Goal: Transaction & Acquisition: Purchase product/service

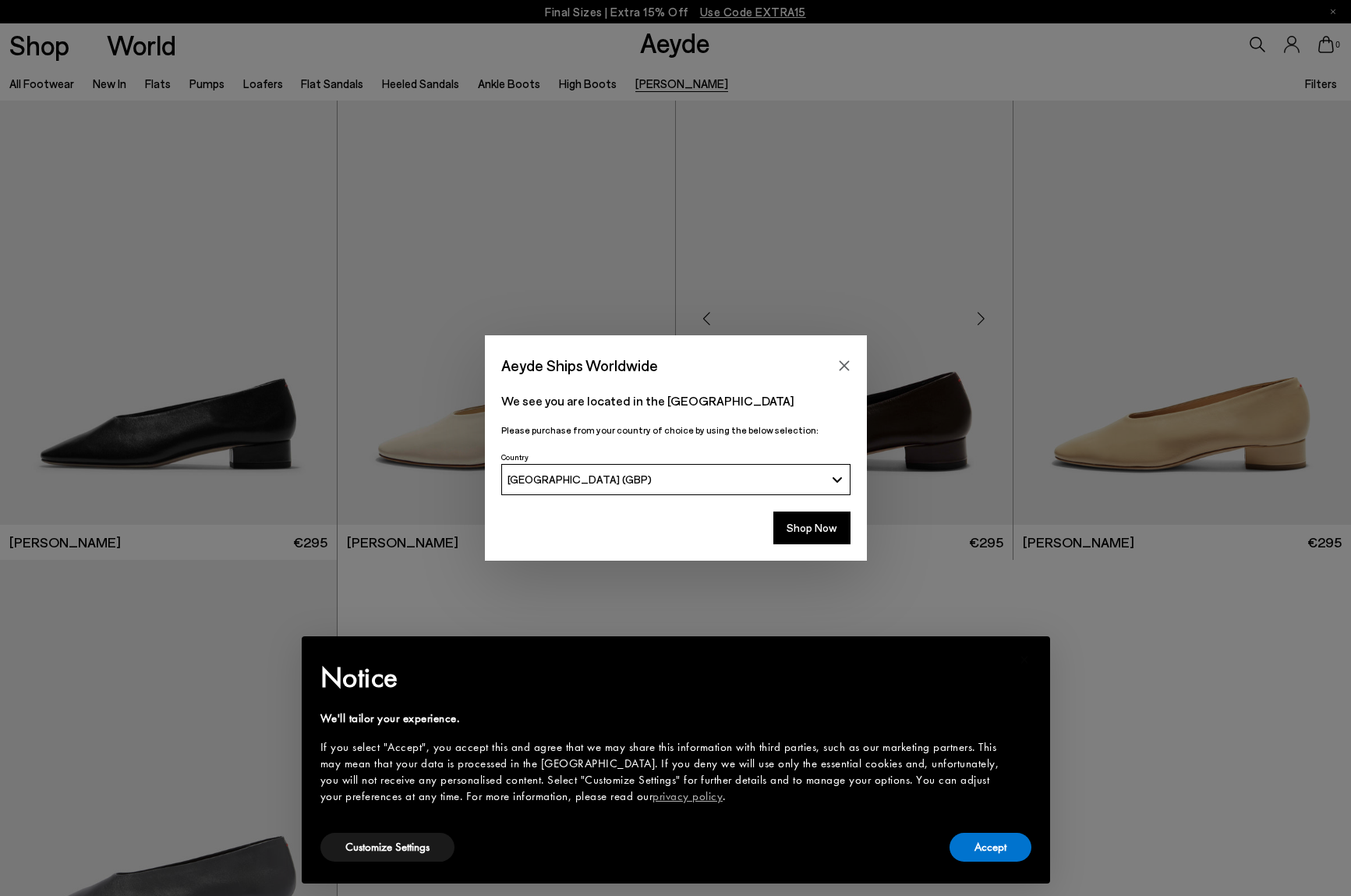
click at [843, 360] on icon "Close" at bounding box center [844, 365] width 12 height 12
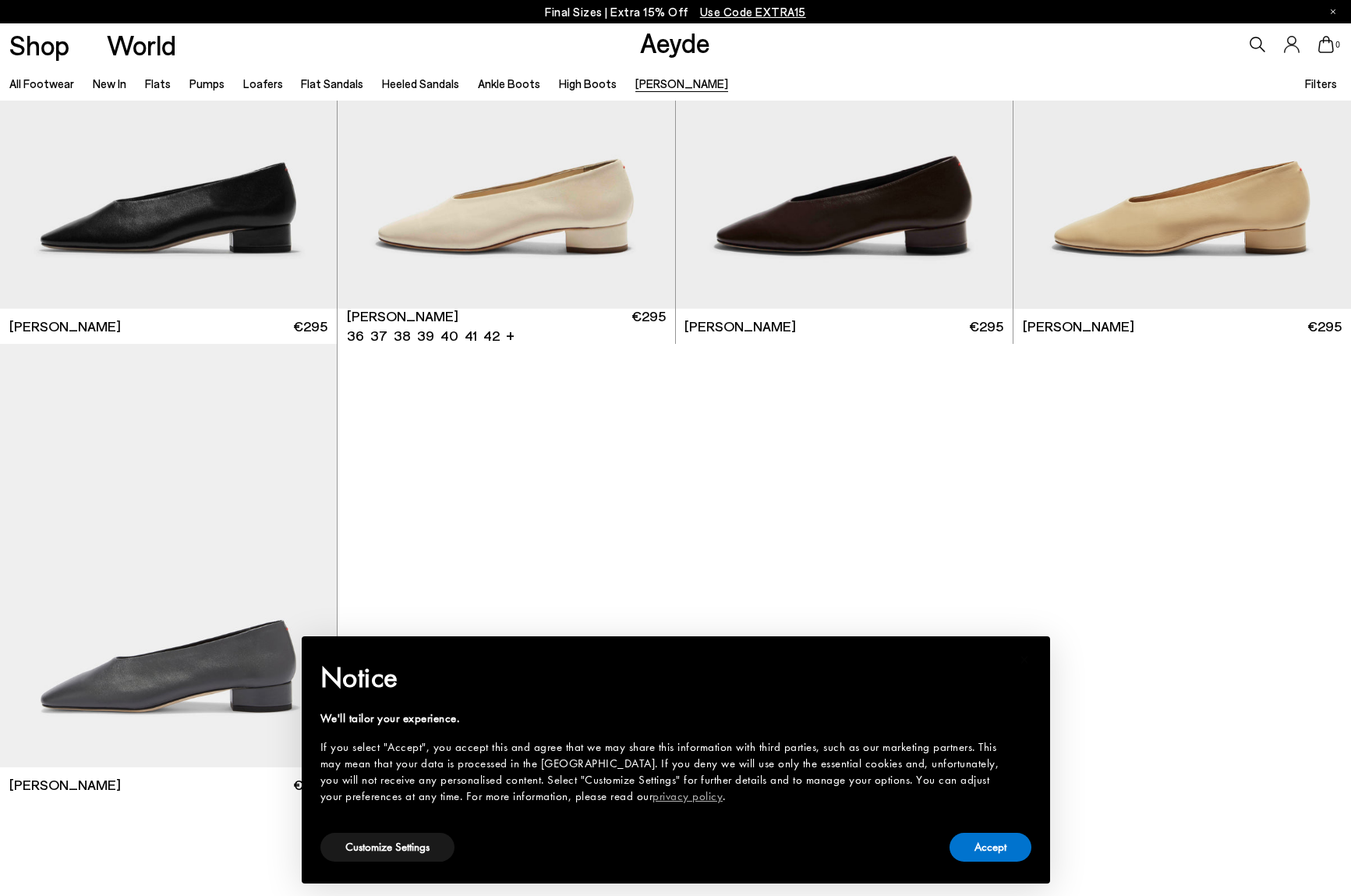
scroll to position [220, 0]
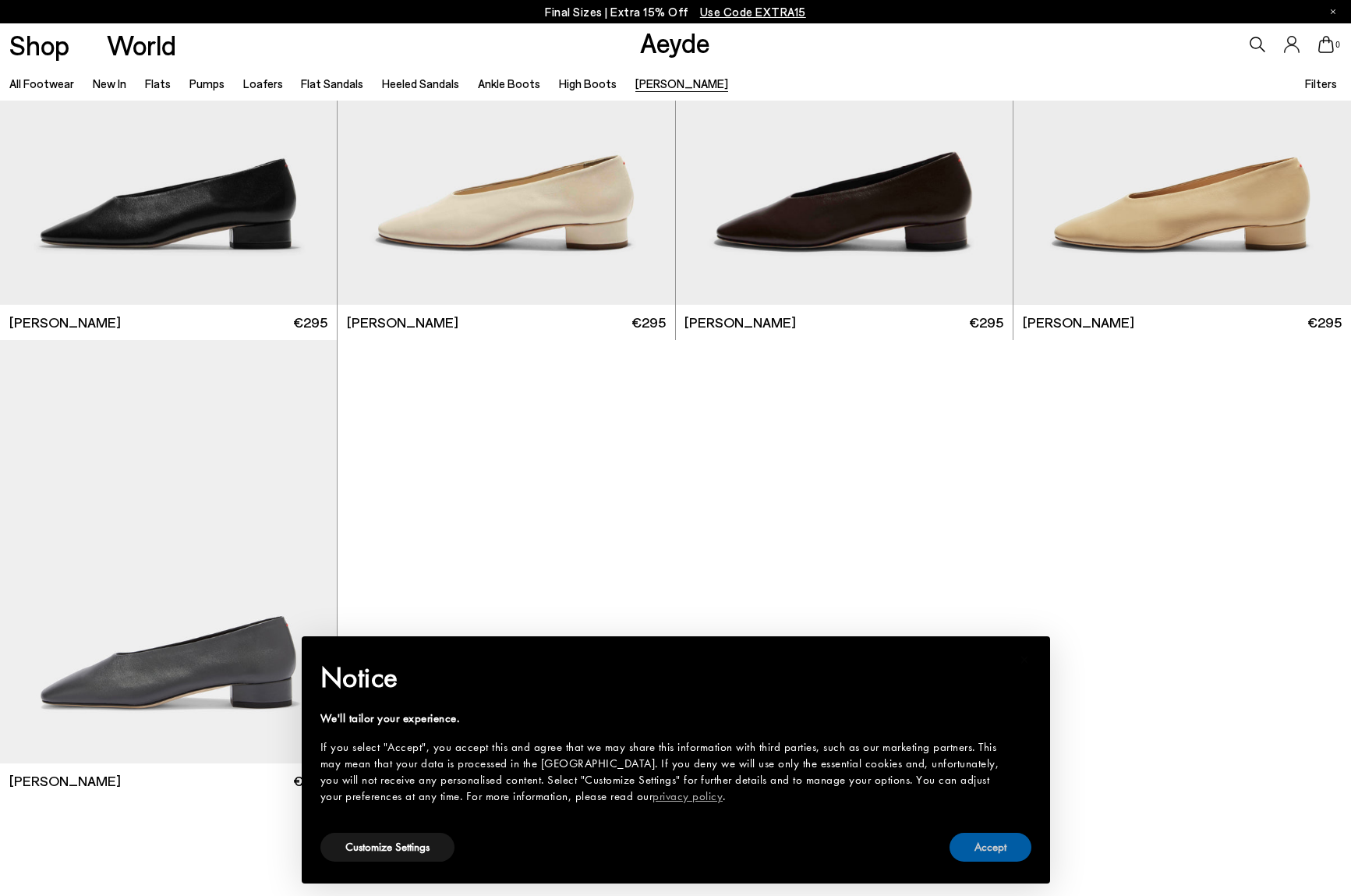
drag, startPoint x: 972, startPoint y: 843, endPoint x: 917, endPoint y: 783, distance: 81.4
click at [972, 843] on button "Accept" at bounding box center [991, 846] width 82 height 29
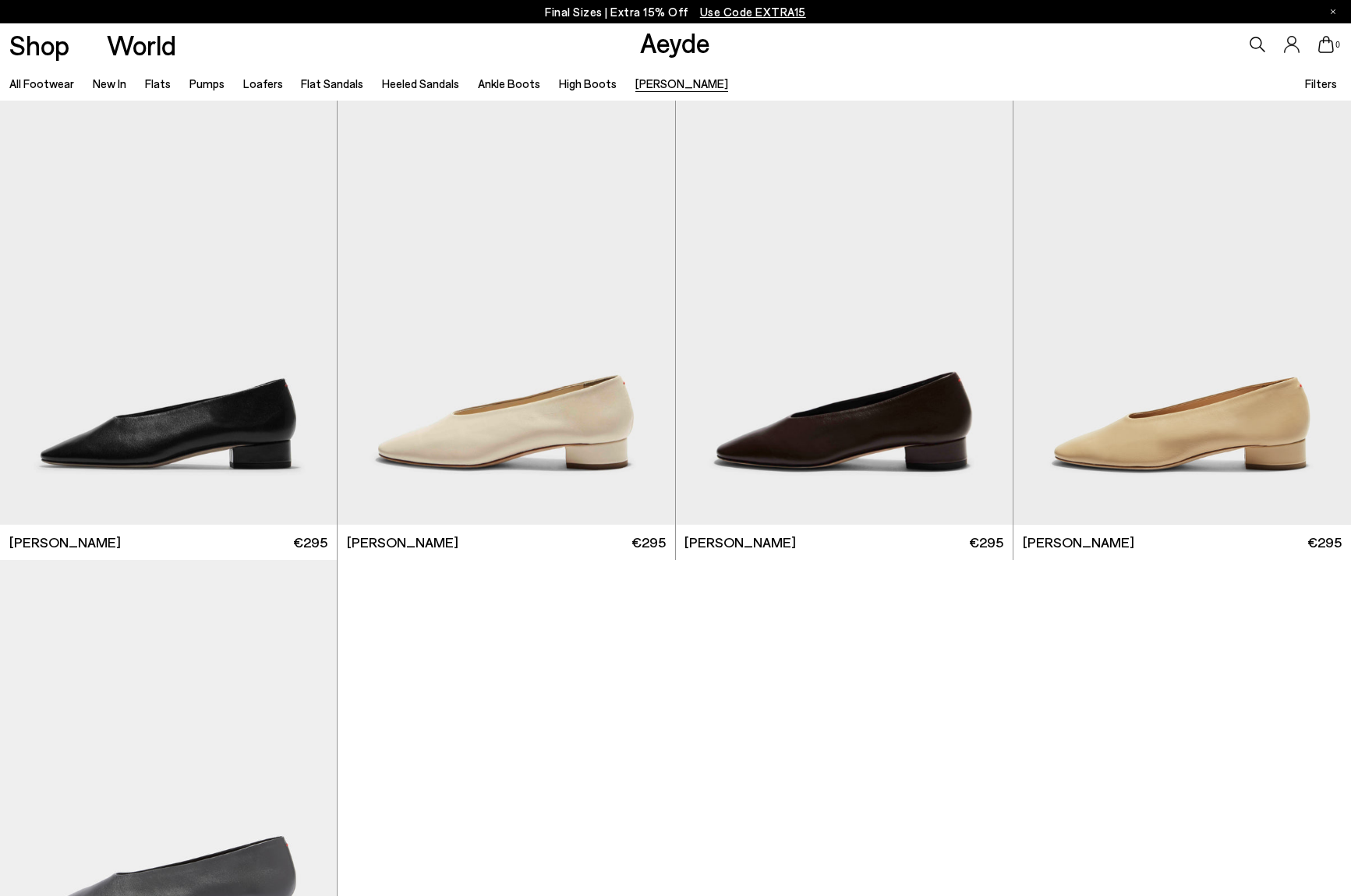
scroll to position [0, 0]
click at [37, 85] on link "All Footwear" at bounding box center [41, 83] width 64 height 14
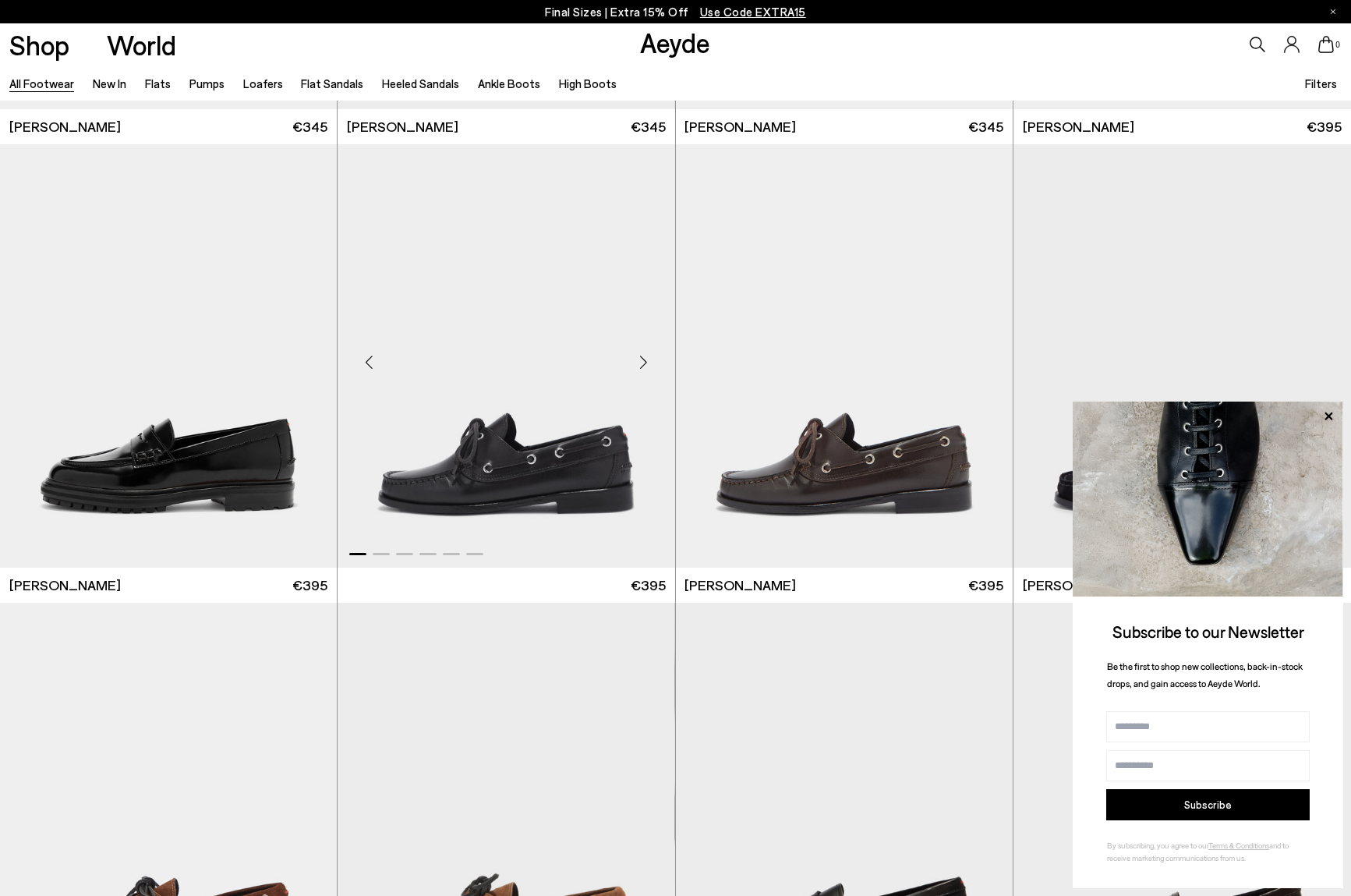
scroll to position [1332, 0]
click at [576, 477] on img "1 / 6" at bounding box center [505, 355] width 337 height 423
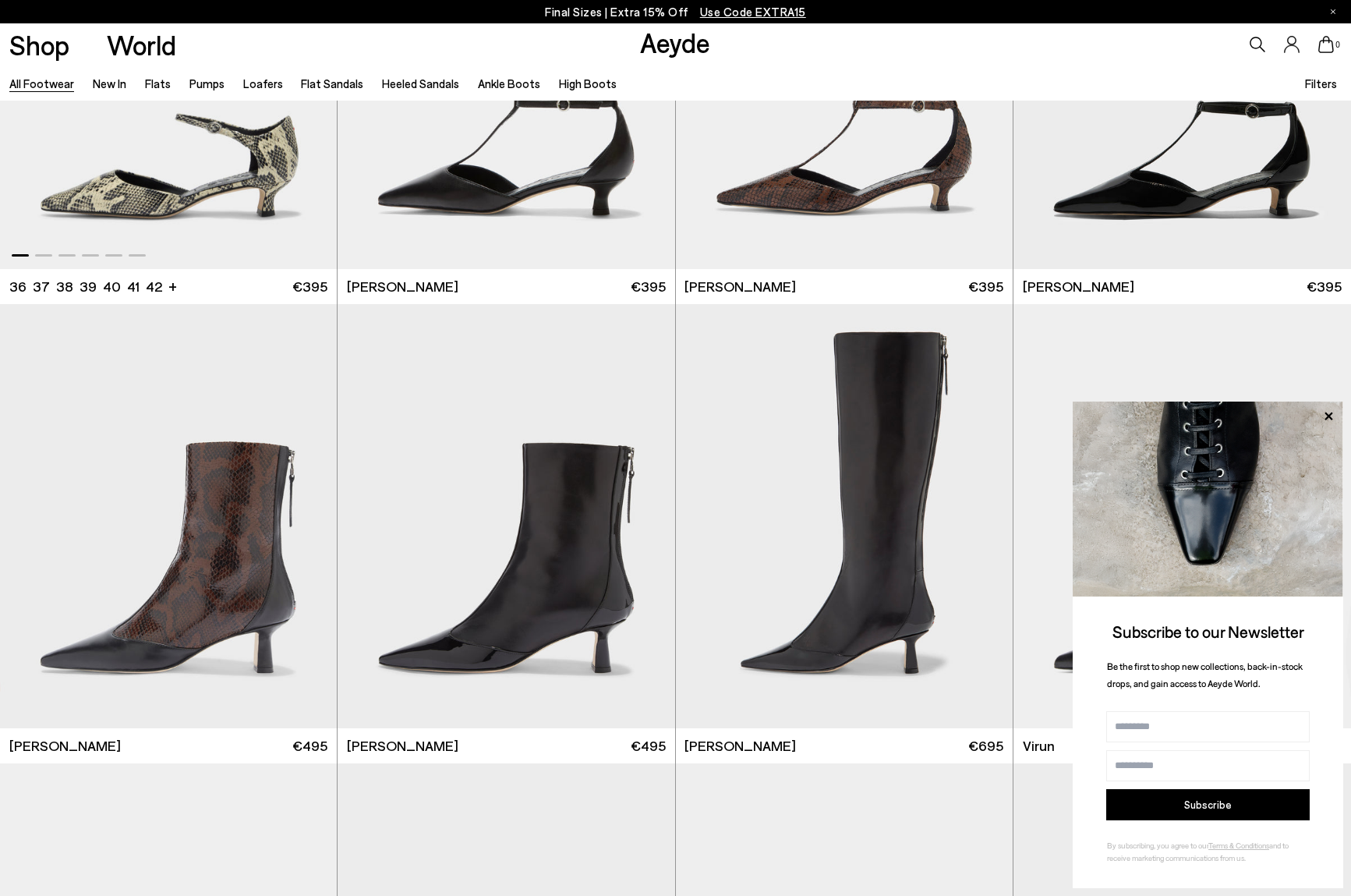
scroll to position [5326, 0]
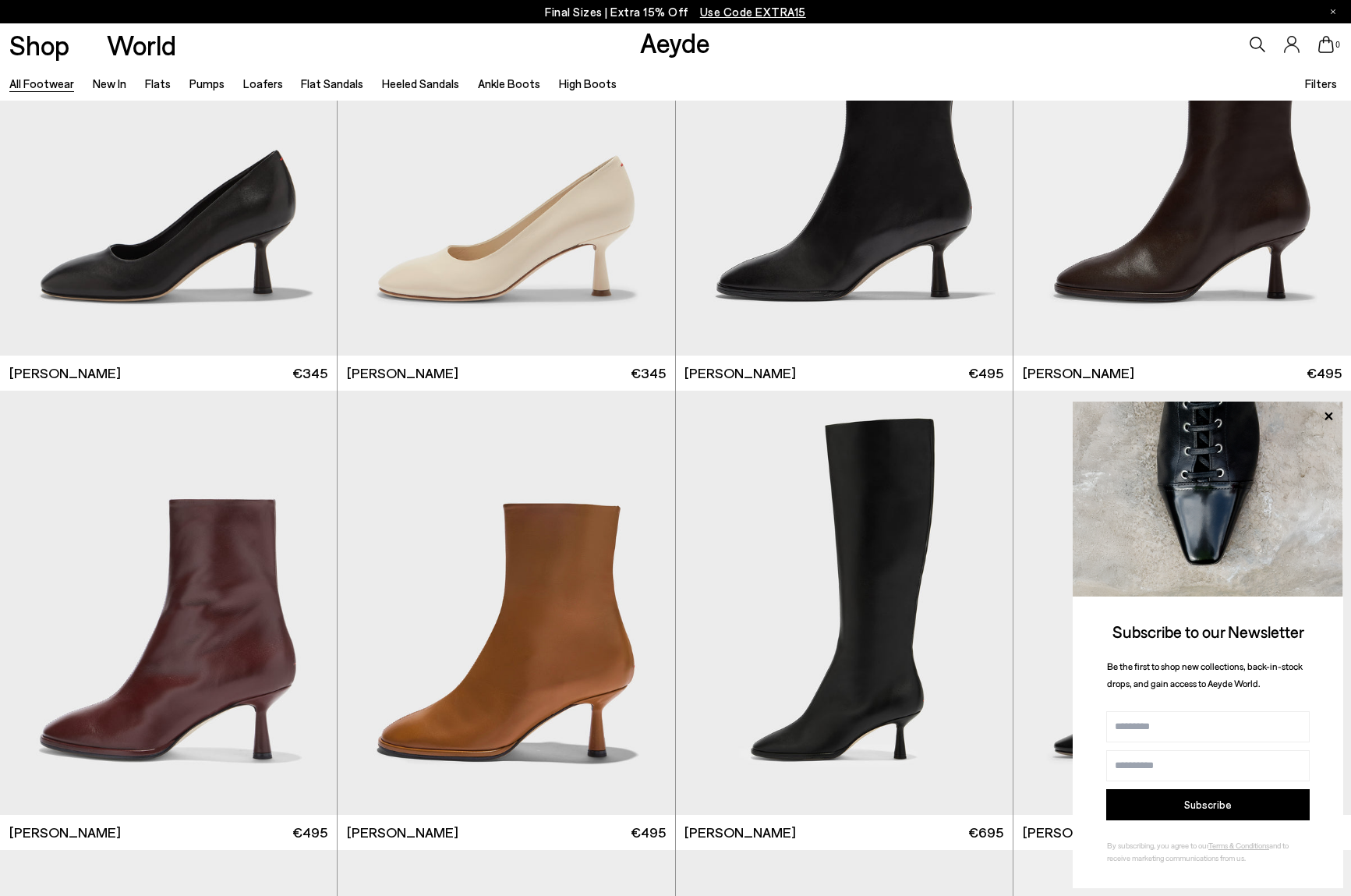
scroll to position [8913, 0]
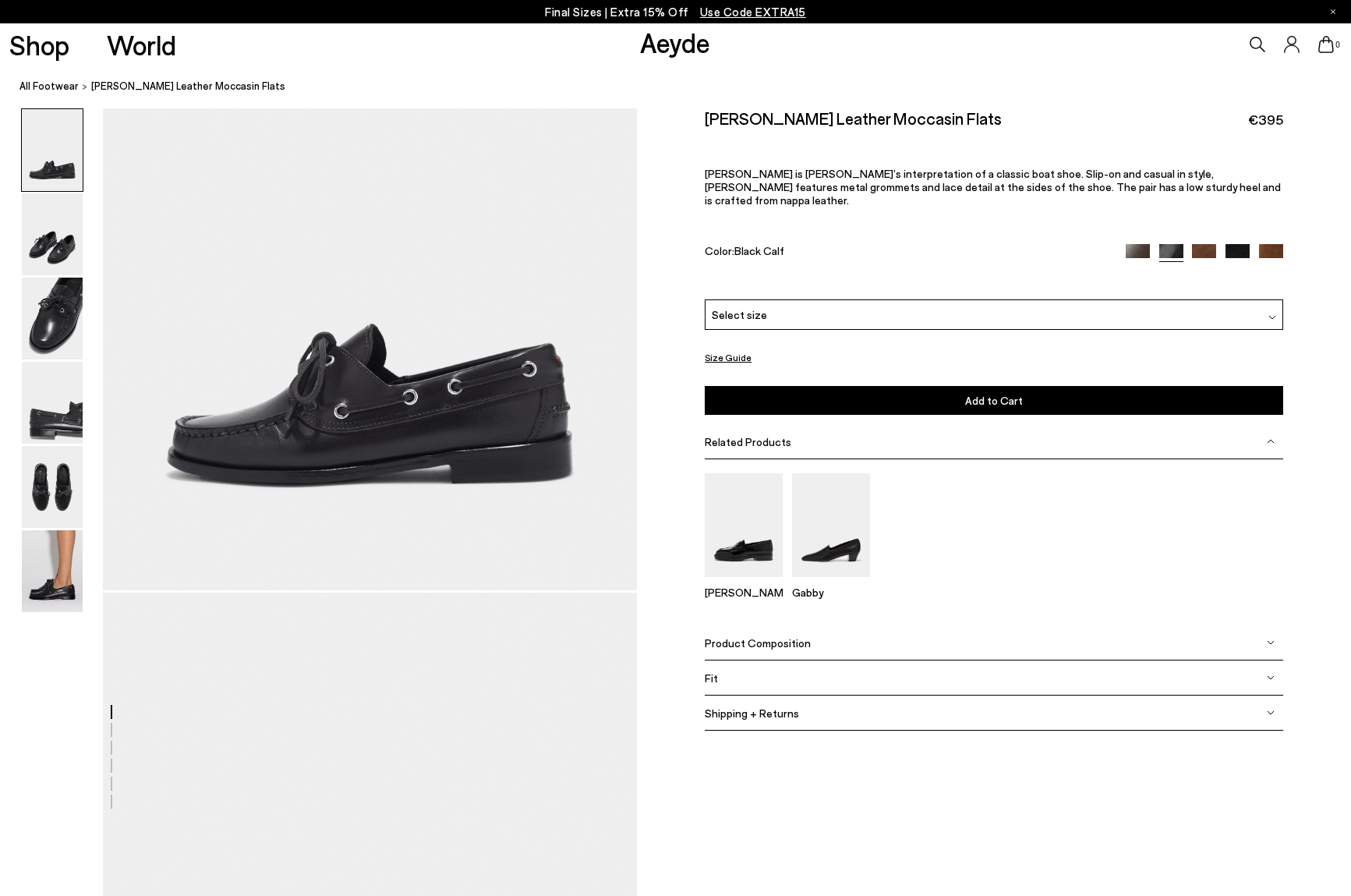
scroll to position [384, 0]
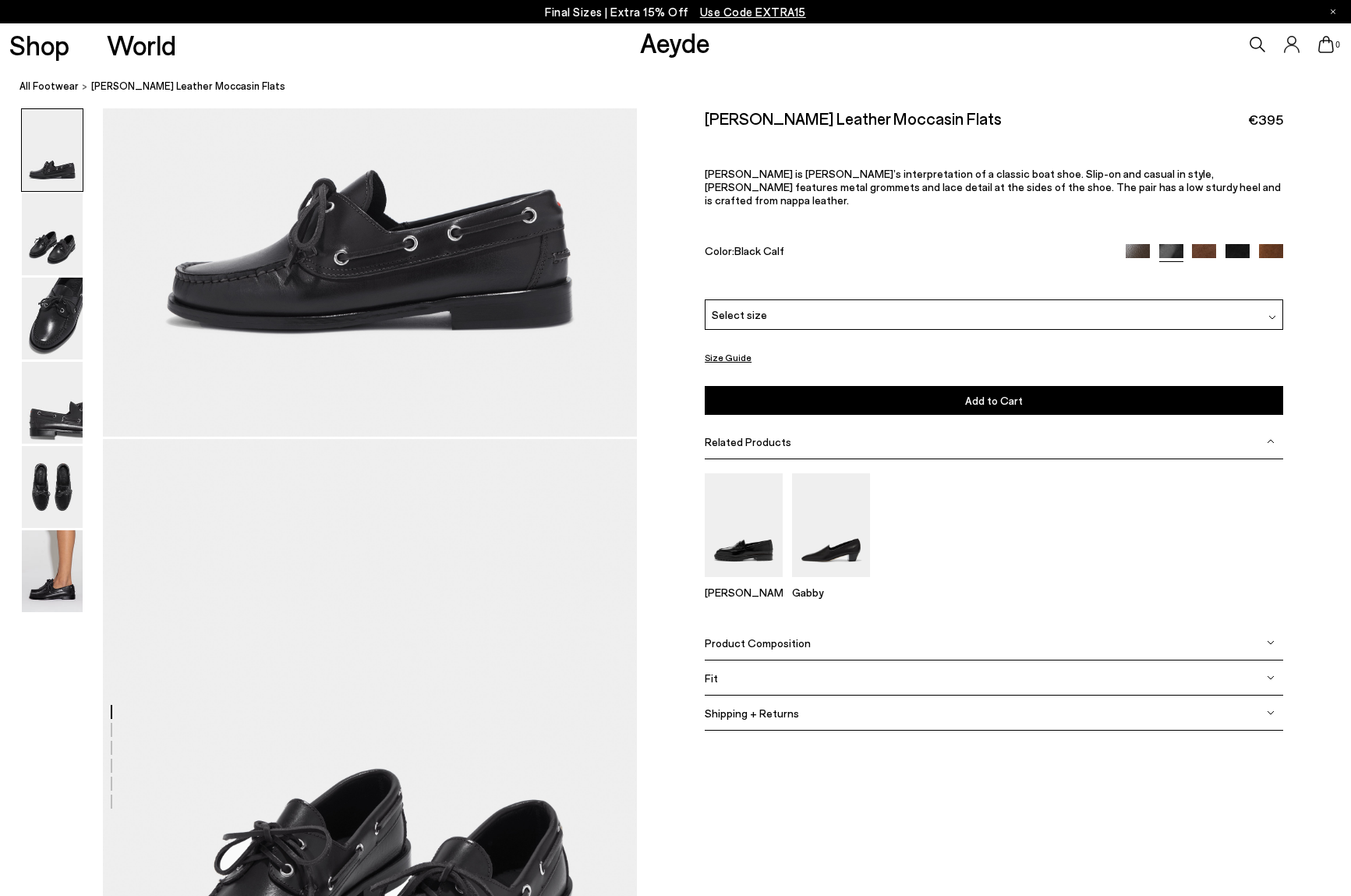
click at [783, 636] on span "Product Composition" at bounding box center [758, 643] width 106 height 13
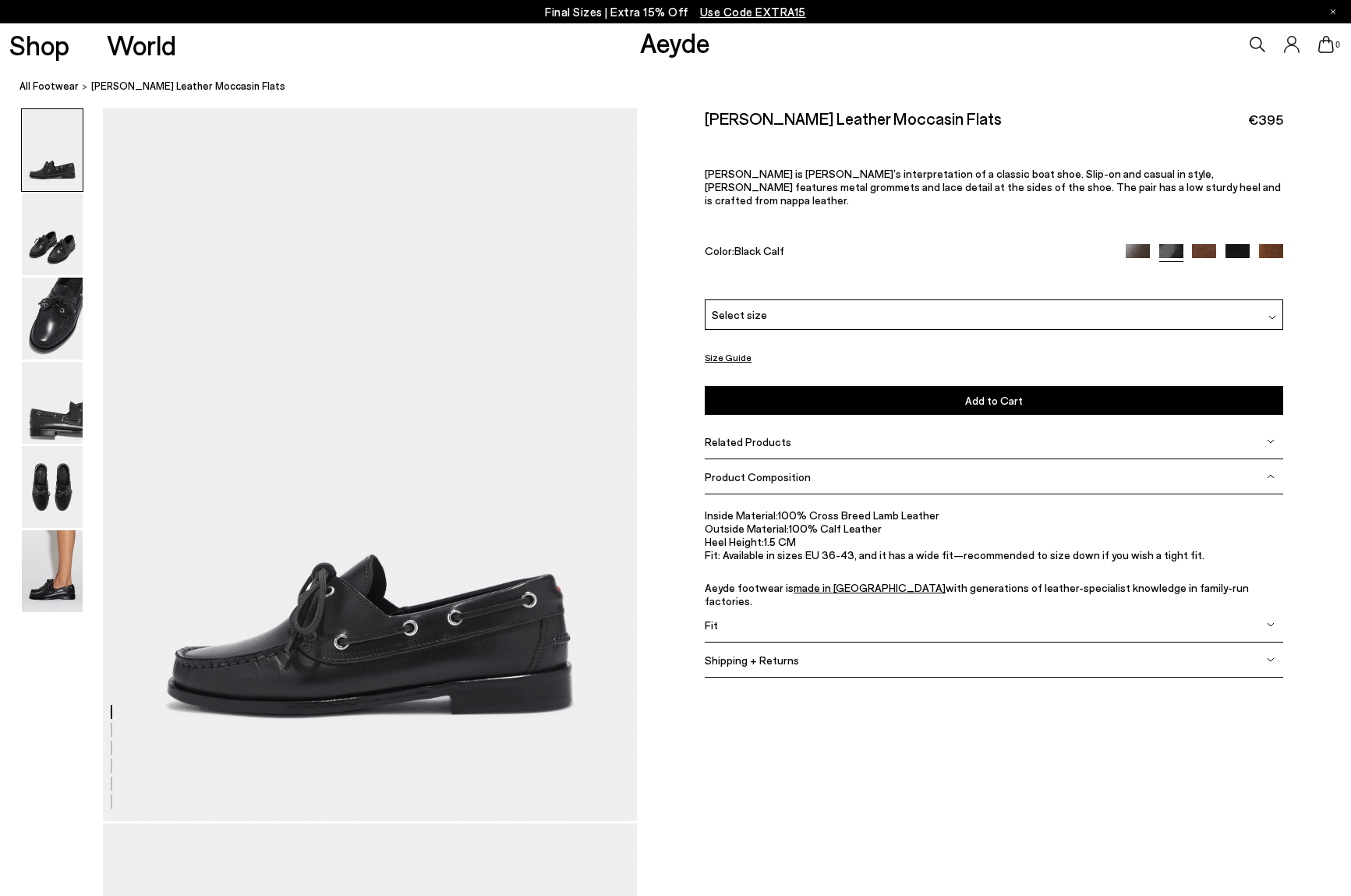
scroll to position [0, 0]
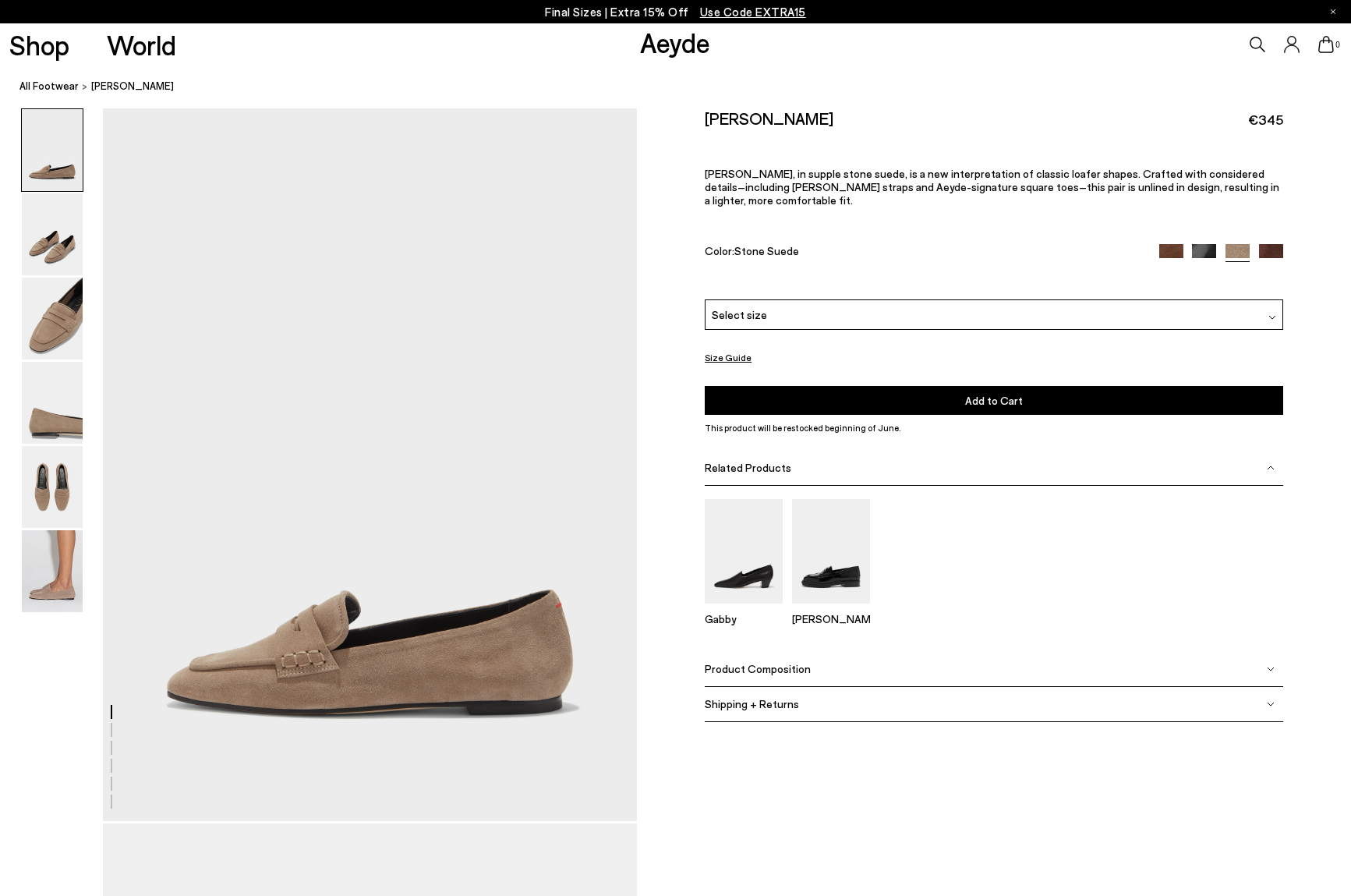
click at [796, 662] on span "Product Composition" at bounding box center [758, 669] width 106 height 13
